Goal: Task Accomplishment & Management: Use online tool/utility

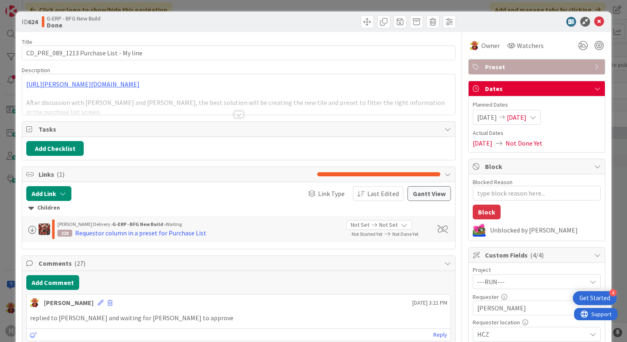
type textarea "x"
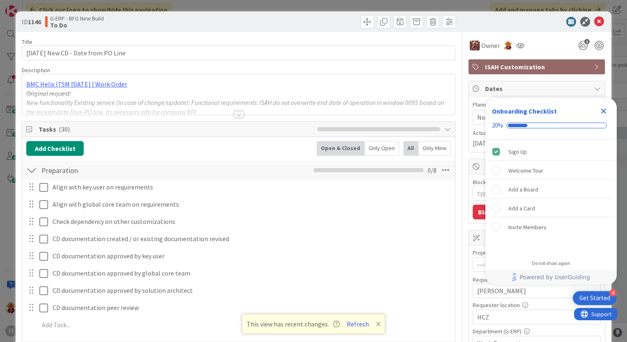
click at [595, 27] on div "ID 1146 G-ERP - BFG New Build To Do" at bounding box center [314, 21] width 596 height 21
click at [597, 28] on div "ID 1146 G-ERP - BFG New Build To Do" at bounding box center [314, 21] width 596 height 21
click at [596, 23] on icon at bounding box center [599, 22] width 10 height 10
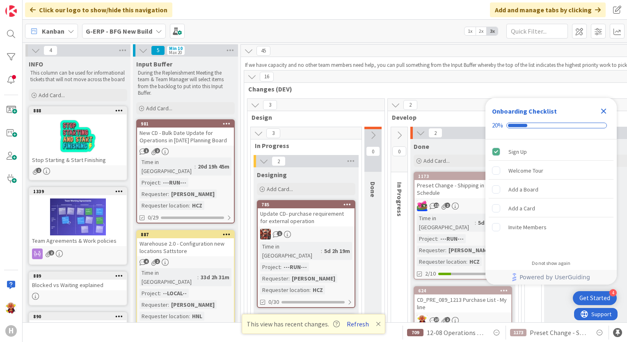
click at [350, 328] on button "Refresh" at bounding box center [358, 324] width 28 height 11
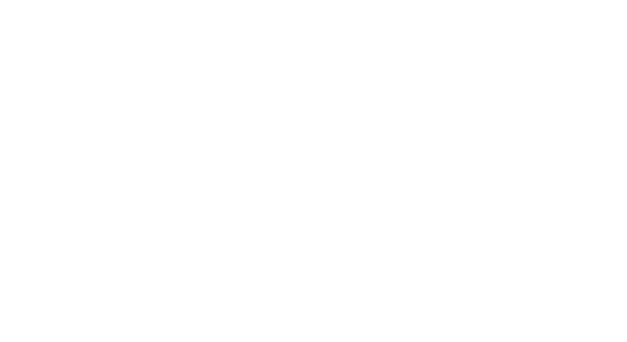
click at [356, 323] on div at bounding box center [313, 171] width 627 height 342
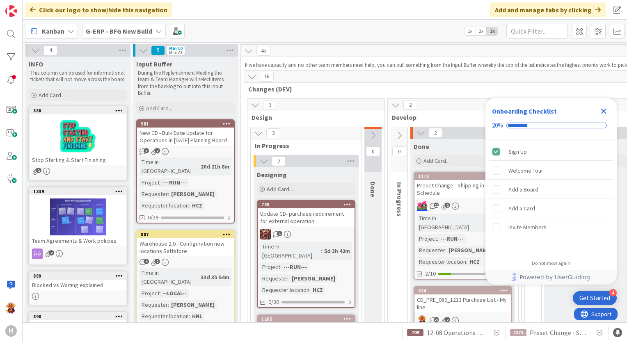
click at [158, 28] on icon at bounding box center [159, 31] width 7 height 7
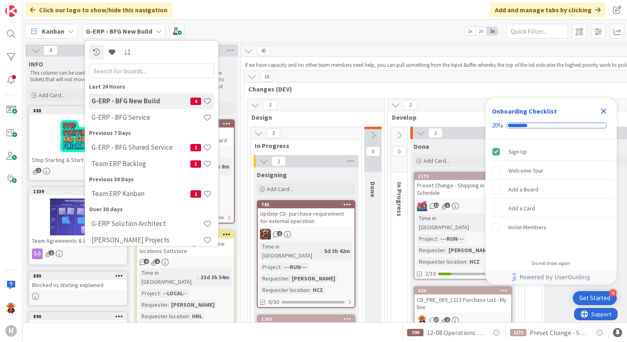
click at [599, 120] on div "Onboarding Checklist 20%" at bounding box center [551, 118] width 131 height 41
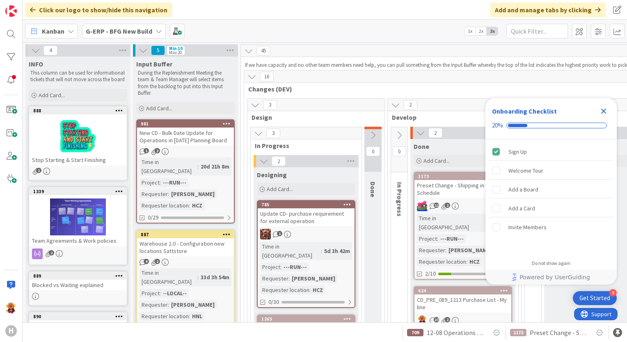
click at [606, 116] on icon "Close Checklist" at bounding box center [604, 111] width 10 height 10
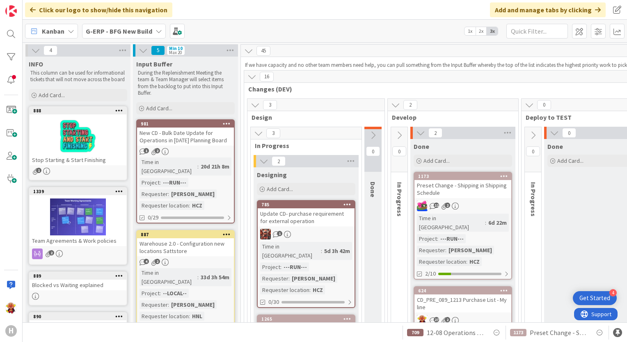
click at [148, 23] on div "Kanban G-ERP - BFG New Build 1x 2x 3x" at bounding box center [325, 31] width 605 height 23
click at [148, 26] on span "G-ERP - BFG New Build" at bounding box center [119, 31] width 67 height 10
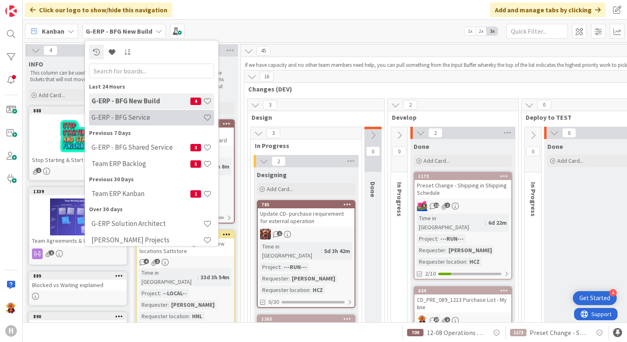
click at [143, 125] on div "G-ERP - BFG Service" at bounding box center [151, 118] width 125 height 16
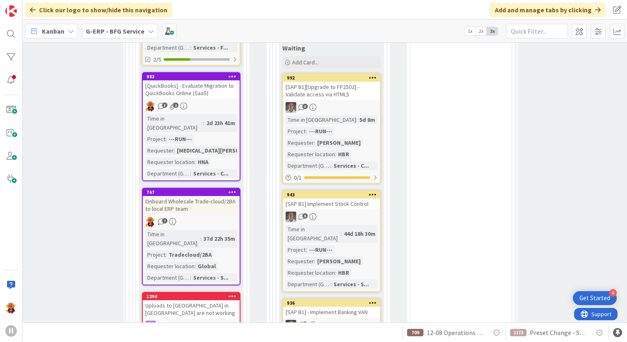
scroll to position [706, 114]
click at [221, 101] on div "3 1" at bounding box center [192, 106] width 97 height 11
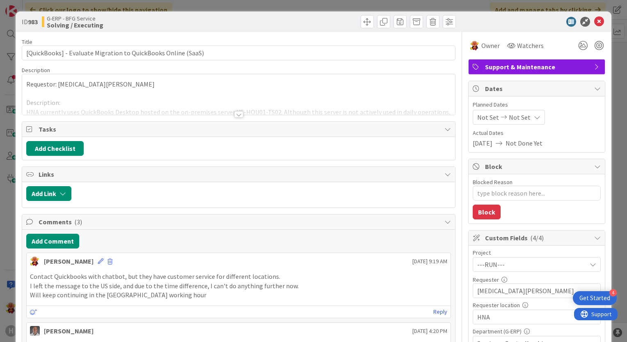
type textarea "x"
click at [594, 22] on icon at bounding box center [599, 22] width 10 height 10
